Goal: Find specific page/section: Find specific page/section

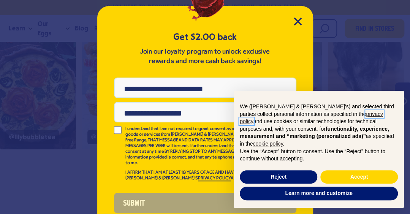
scroll to position [31, 0]
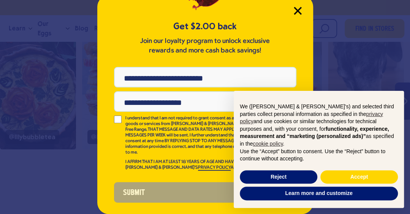
click at [294, 7] on icon "Close Modal" at bounding box center [298, 11] width 8 height 8
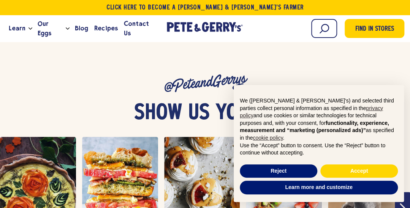
scroll to position [2697, 0]
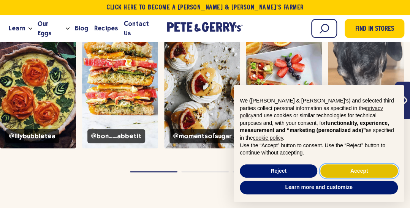
click at [352, 171] on button "Accept" at bounding box center [358, 171] width 77 height 14
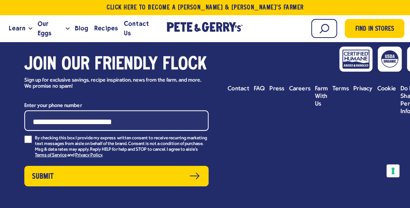
scroll to position [3400, 0]
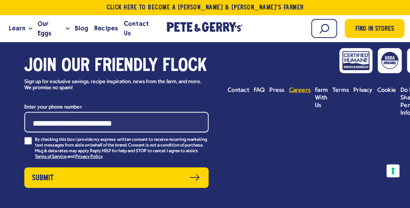
click at [295, 87] on span "Careers" at bounding box center [300, 90] width 22 height 6
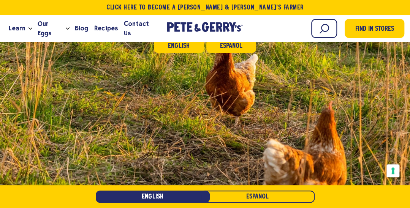
scroll to position [102, 0]
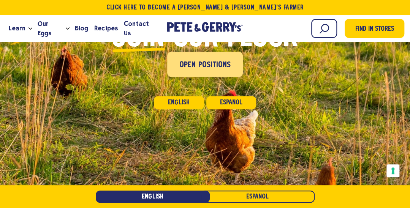
click at [210, 72] on link "Open Positions" at bounding box center [205, 64] width 76 height 25
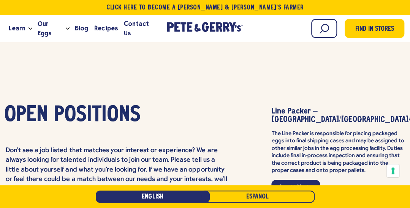
scroll to position [1764, 0]
